Goal: Find specific page/section: Find specific page/section

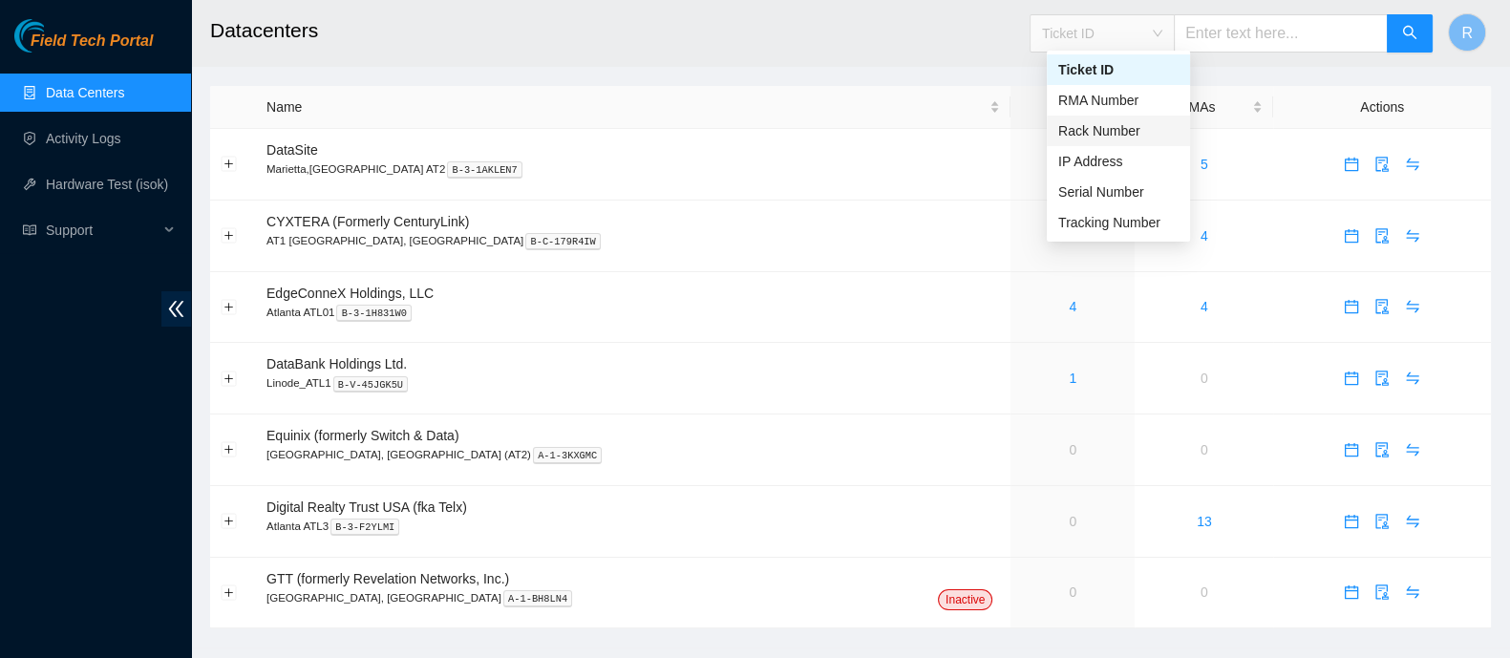
click at [1098, 123] on div "Rack Number" at bounding box center [1118, 130] width 120 height 21
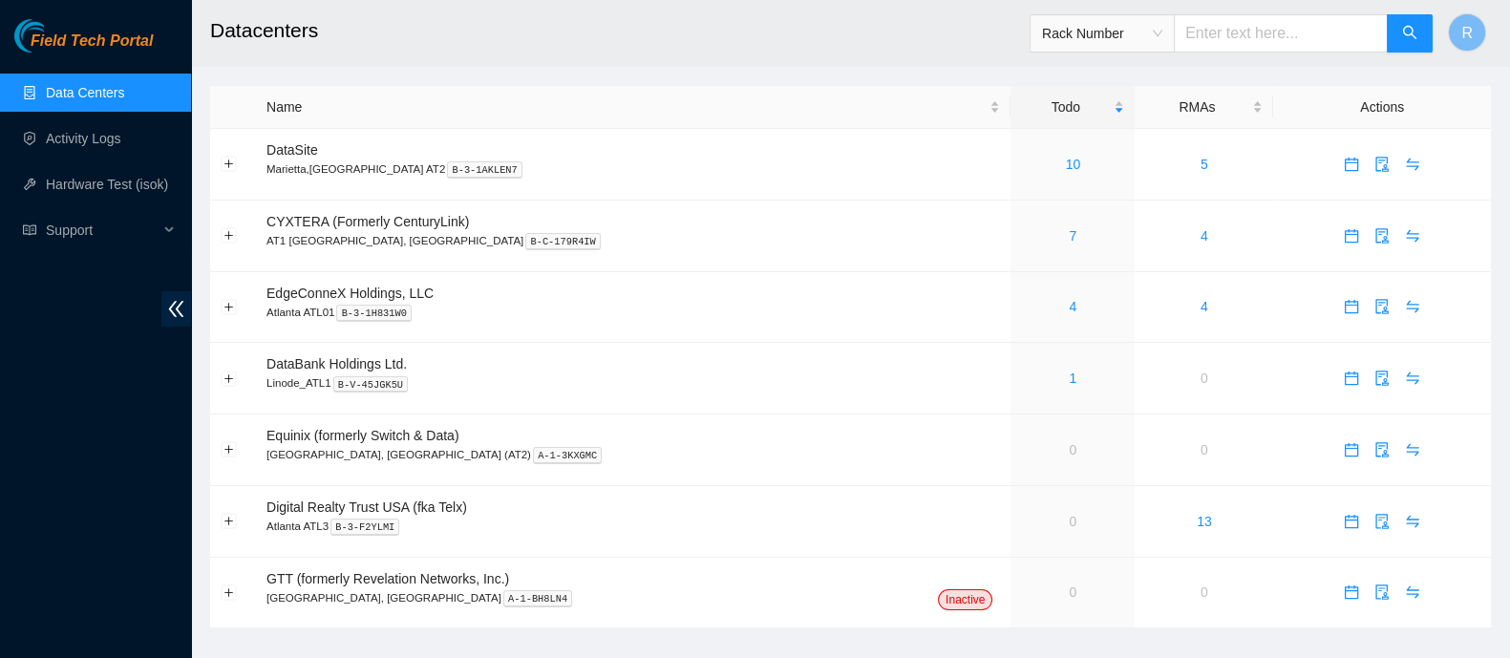
click at [1223, 33] on input "text" at bounding box center [1281, 33] width 214 height 38
type input "C06"
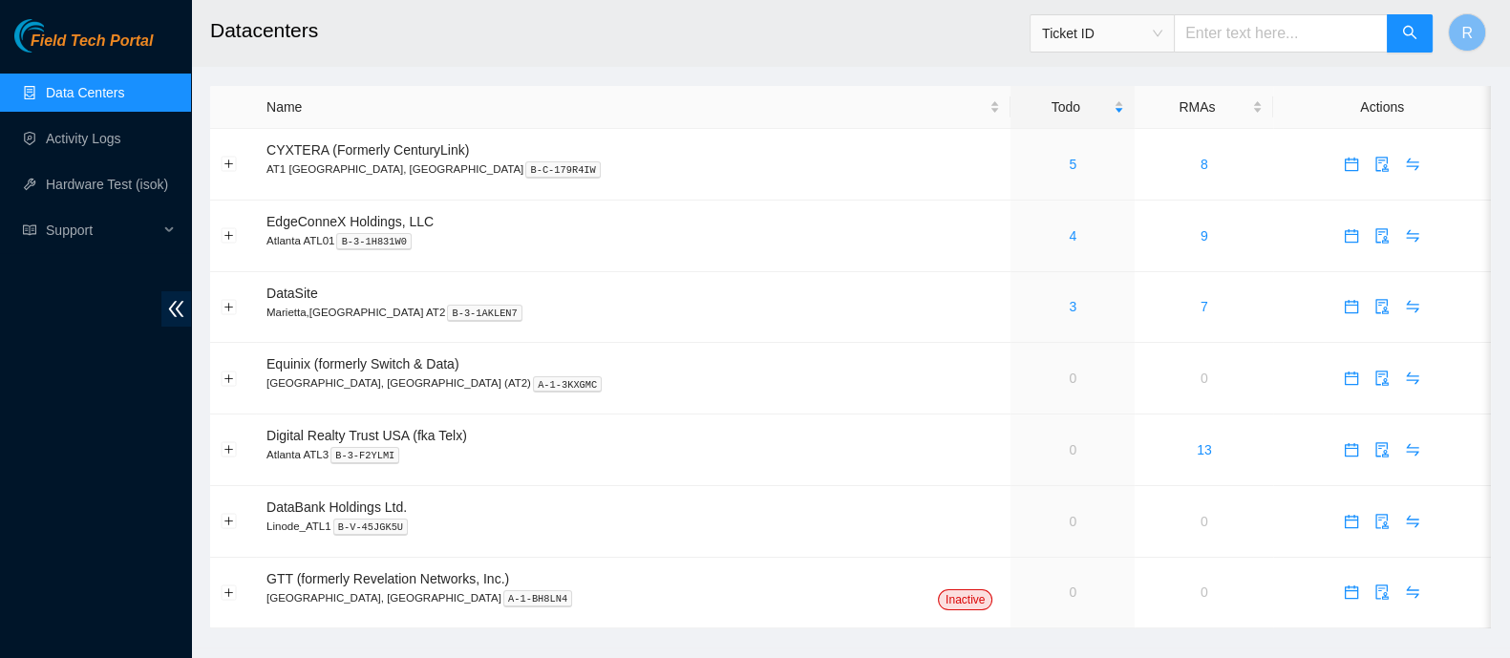
click at [1154, 35] on span "Ticket ID" at bounding box center [1102, 33] width 120 height 29
click at [1079, 35] on span "Ticket ID" at bounding box center [1102, 33] width 120 height 29
click at [1100, 137] on div "Rack Number" at bounding box center [1118, 130] width 120 height 21
click at [1255, 35] on input "text" at bounding box center [1281, 33] width 214 height 38
type input "C03"
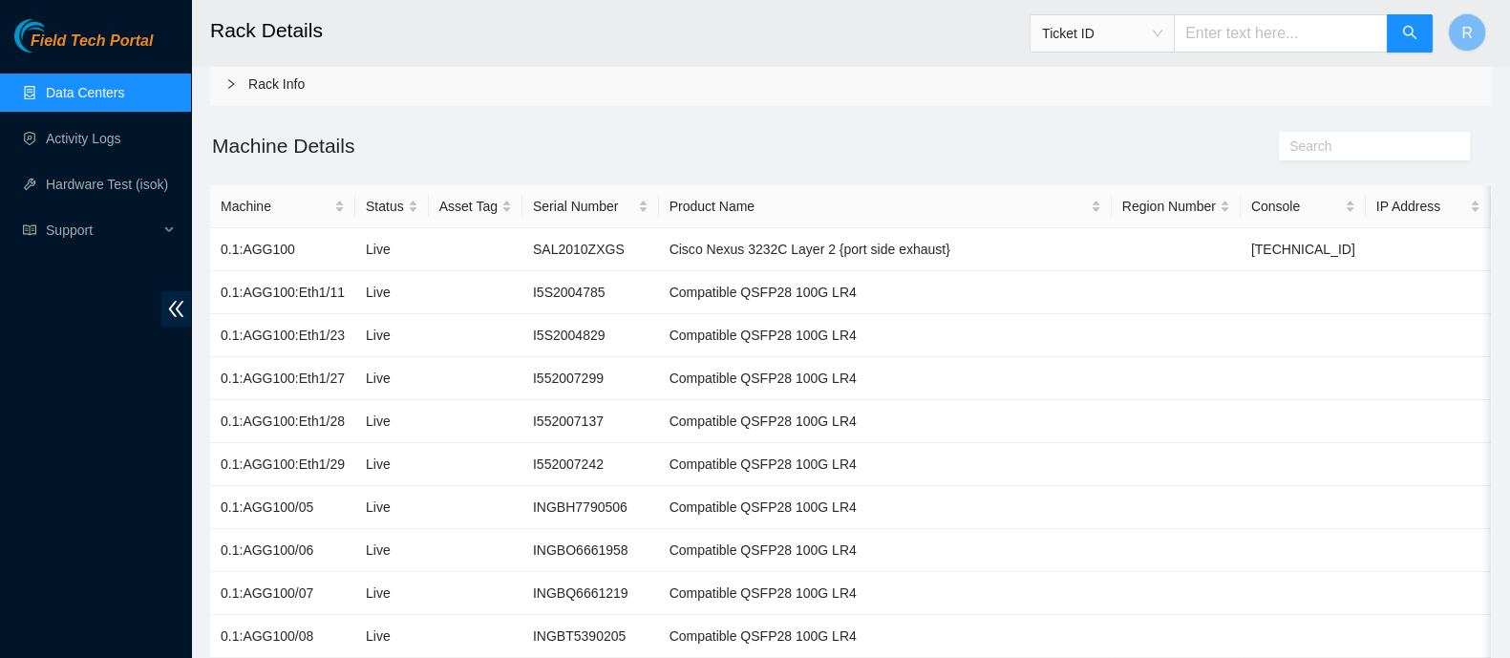
scroll to position [89, 0]
click at [1162, 44] on span "Ticket ID" at bounding box center [1102, 33] width 120 height 29
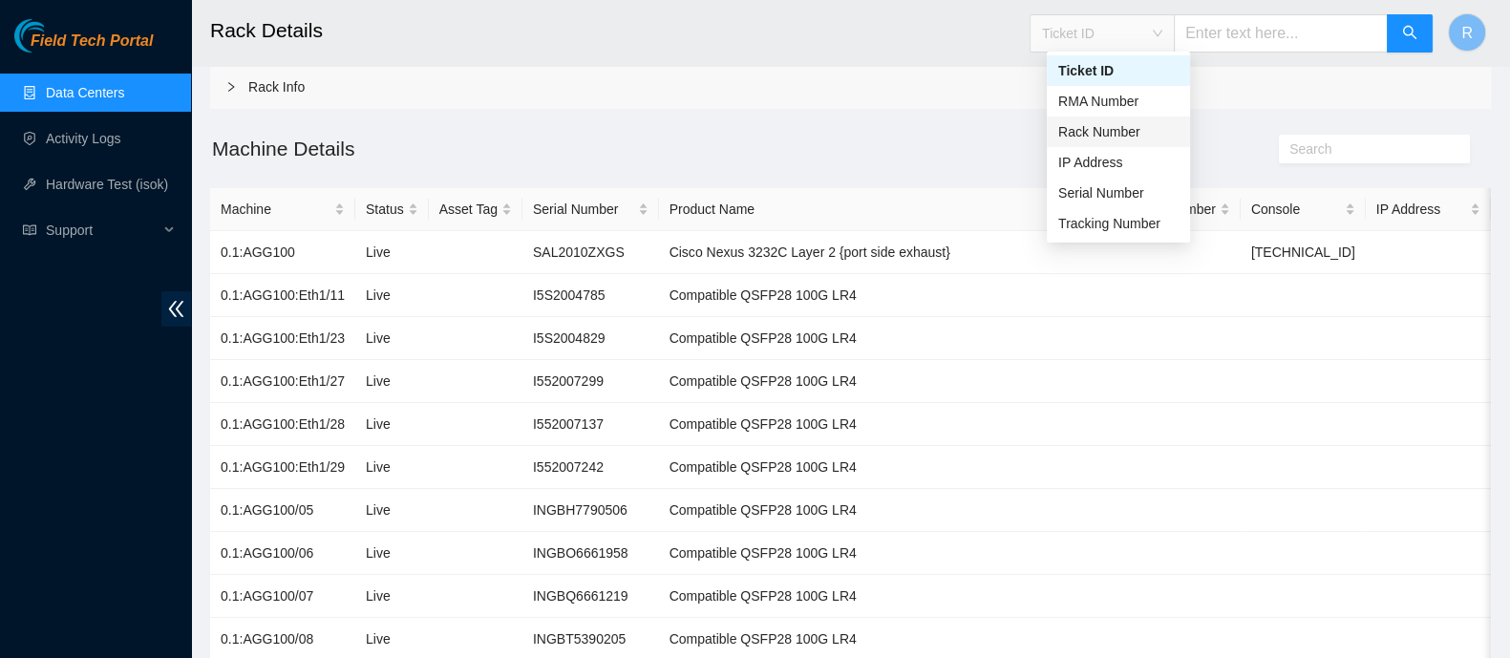
click at [1146, 132] on div "Rack Number" at bounding box center [1118, 131] width 120 height 21
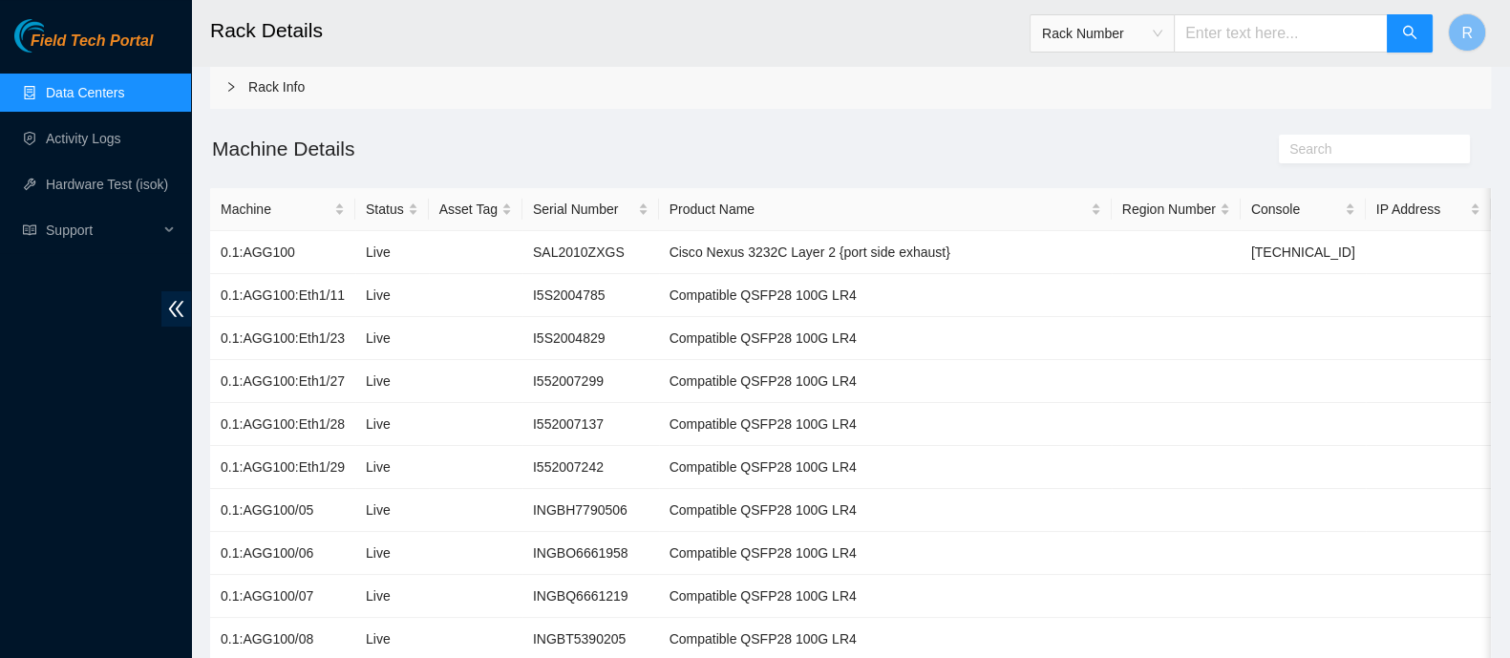
click at [1242, 33] on input "text" at bounding box center [1281, 33] width 214 height 38
type input "C04"
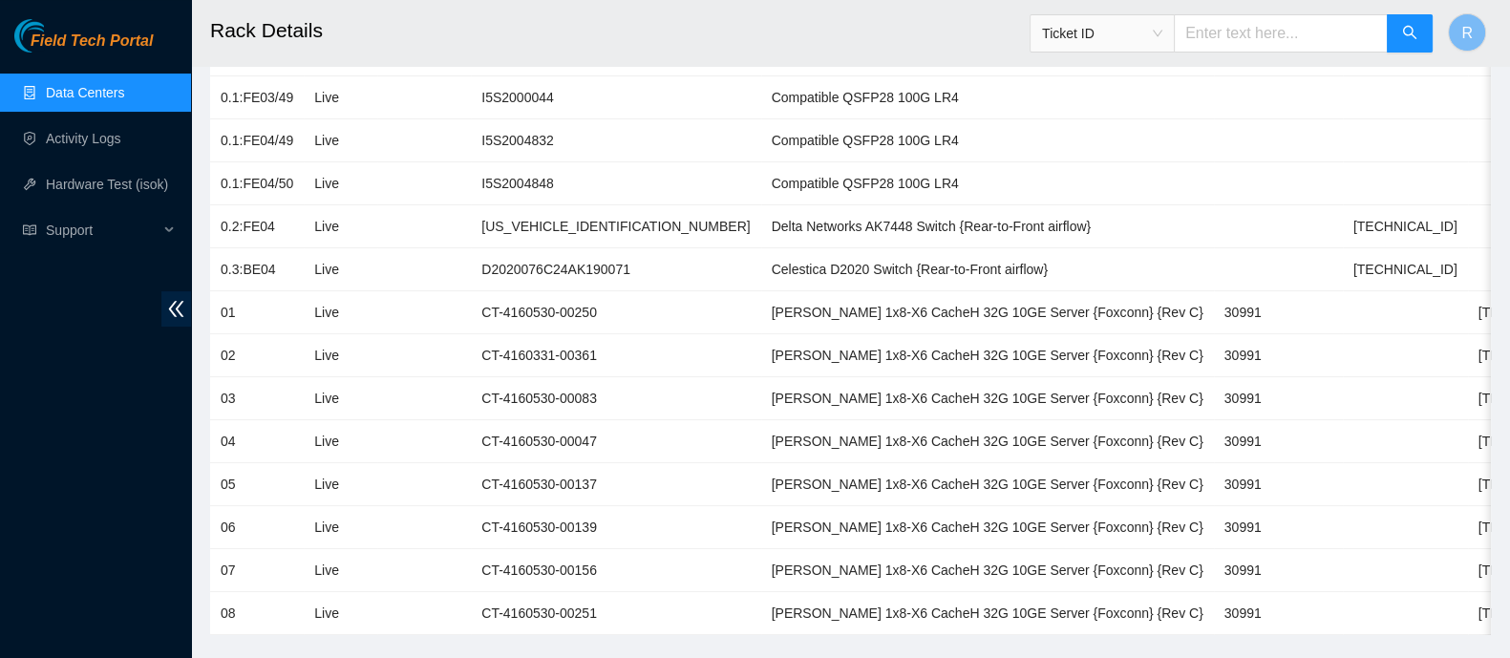
scroll to position [380, 0]
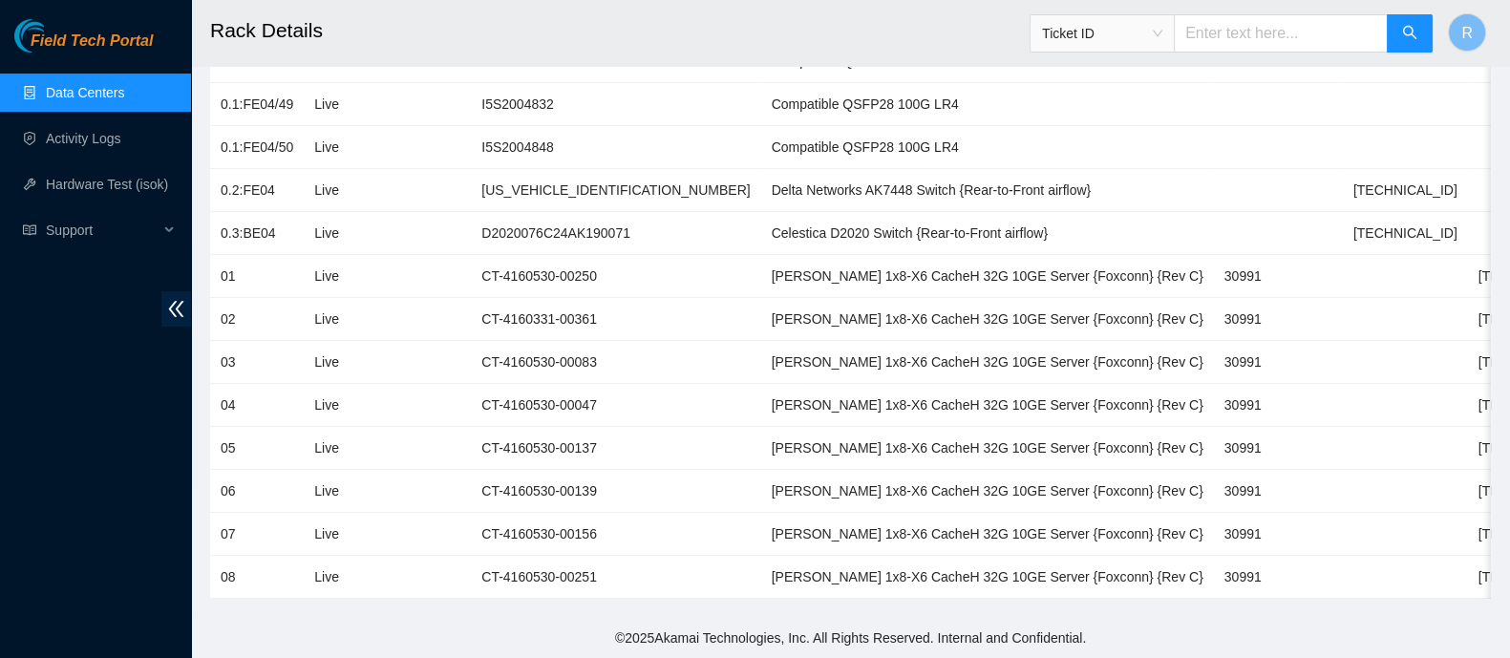
click at [1156, 57] on div "Ticket ID" at bounding box center [1232, 33] width 404 height 61
click at [1138, 32] on span "Ticket ID" at bounding box center [1102, 33] width 120 height 29
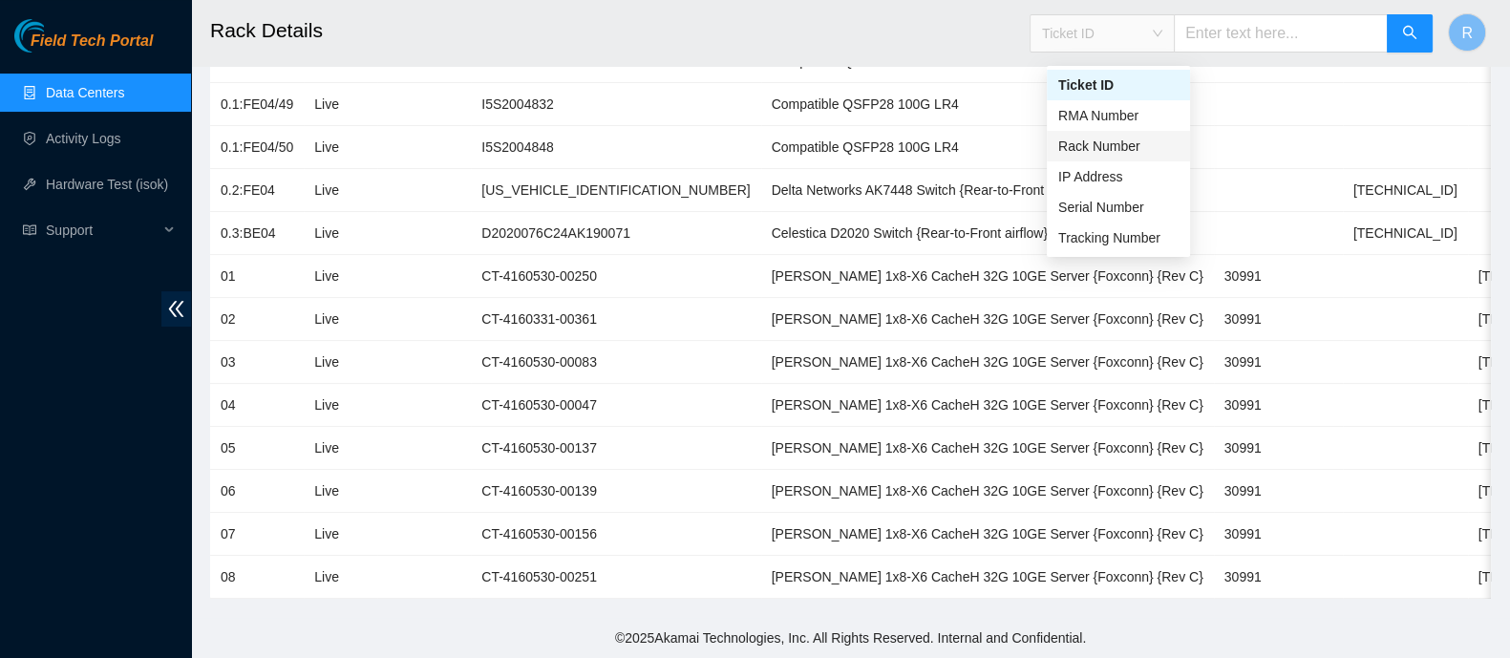
click at [1142, 136] on div "Rack Number" at bounding box center [1118, 146] width 120 height 21
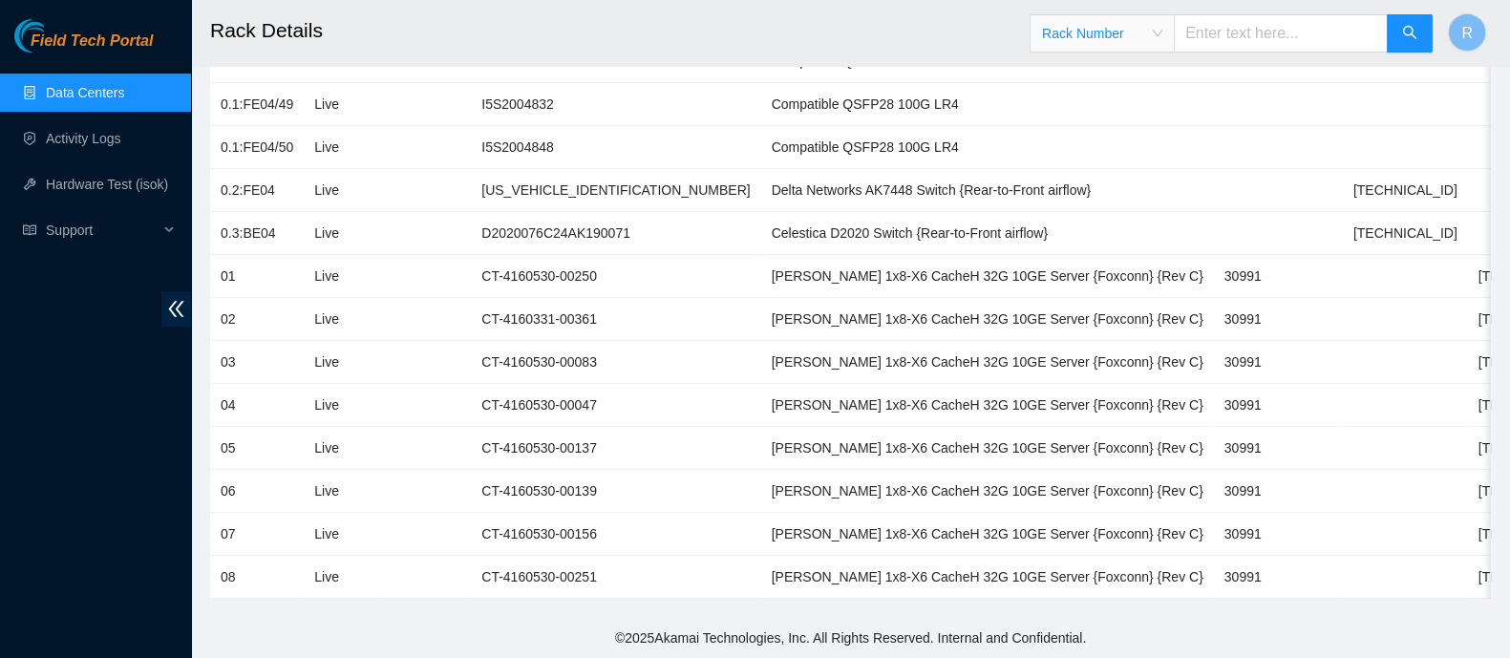
click at [1217, 32] on input "text" at bounding box center [1281, 33] width 214 height 38
type input "C11"
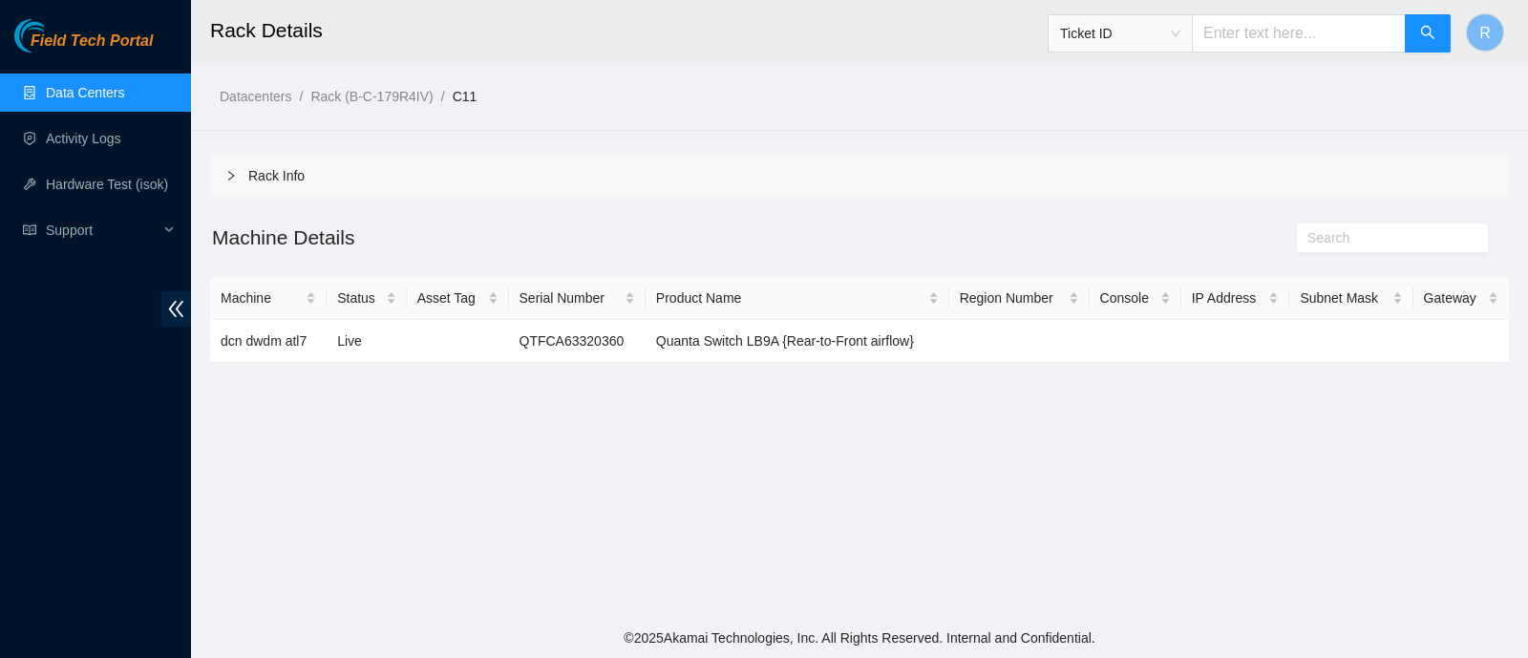
click at [1113, 35] on span "Ticket ID" at bounding box center [1120, 33] width 120 height 29
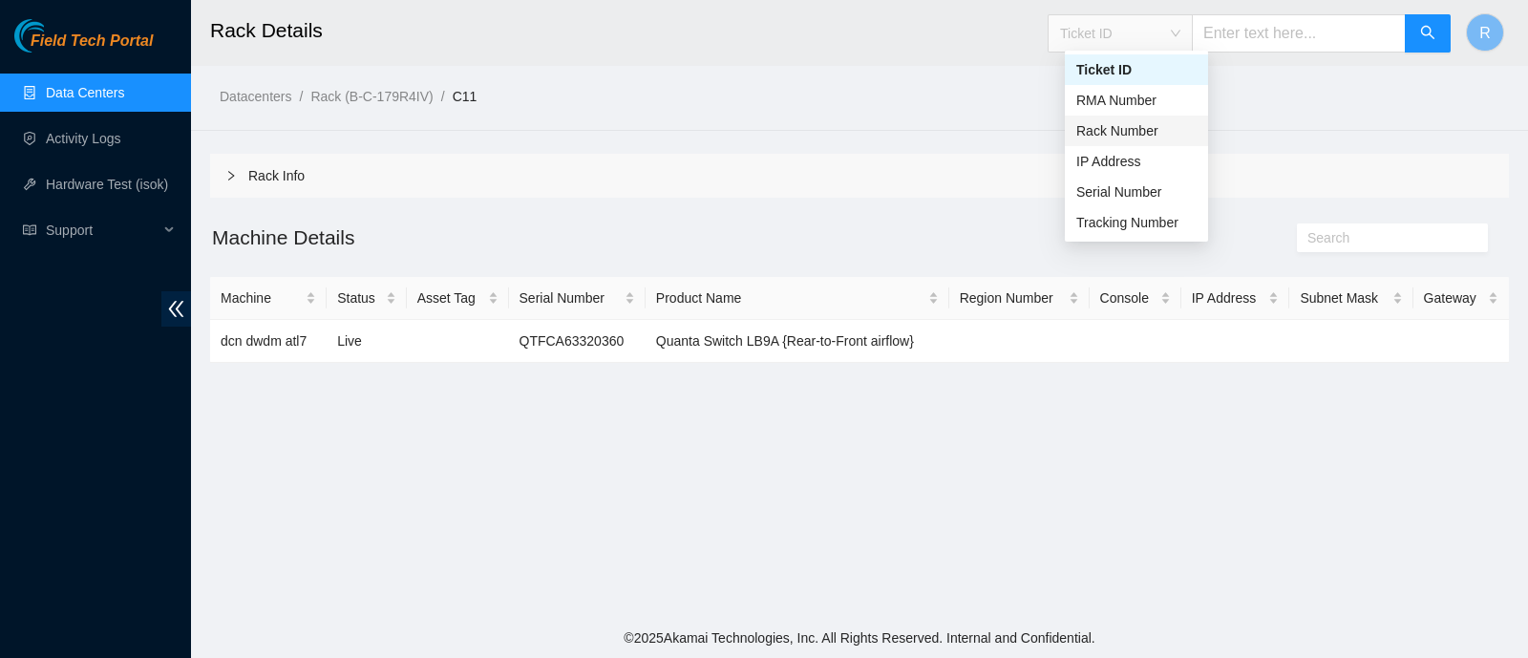
click at [1138, 126] on div "Rack Number" at bounding box center [1136, 130] width 120 height 21
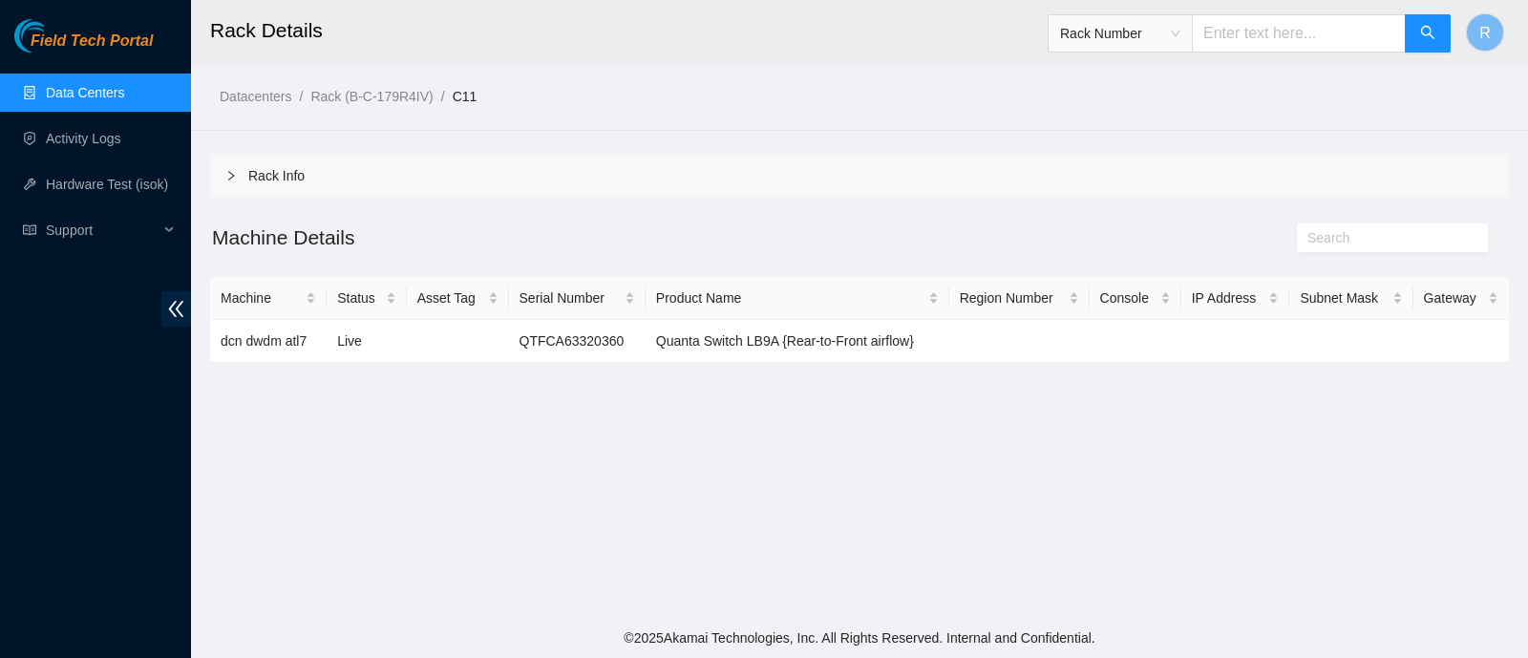
click at [1234, 35] on input "text" at bounding box center [1299, 33] width 214 height 38
type input "A11"
